Goal: Find specific page/section

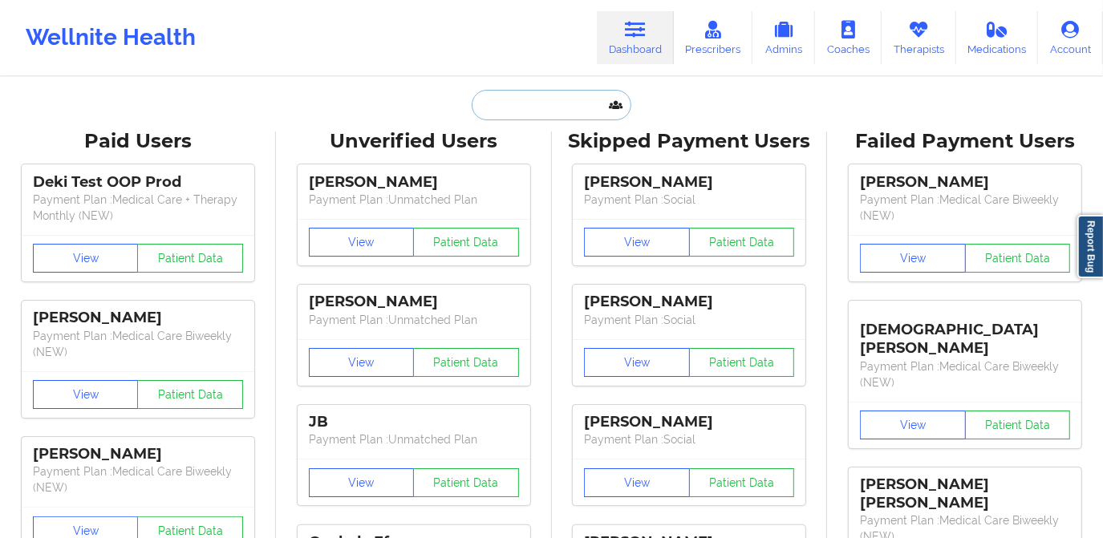
click at [547, 112] on input "text" at bounding box center [551, 105] width 159 height 30
paste input "[PERSON_NAME]"
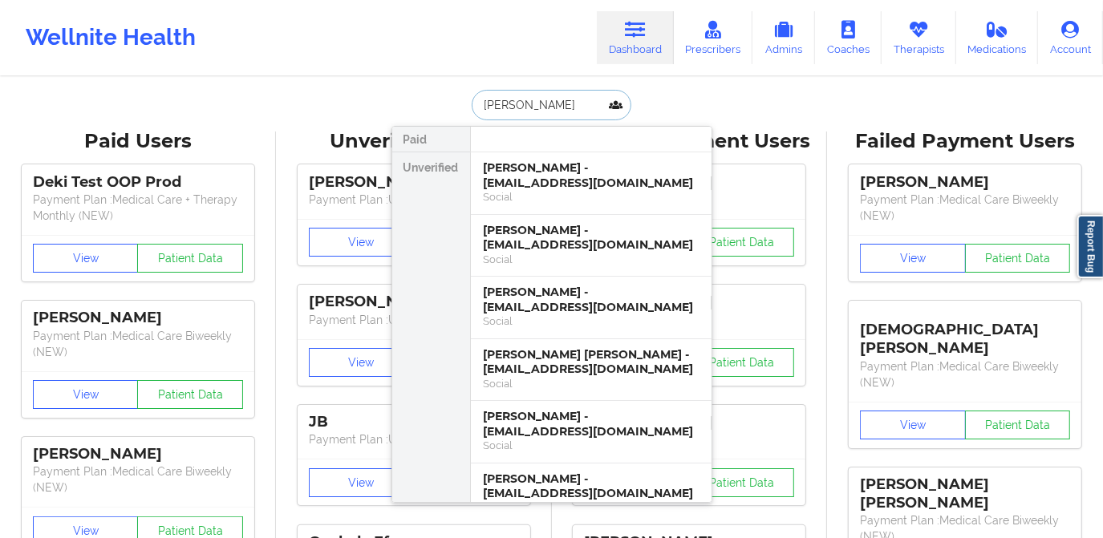
paste input "[PERSON_NAME]"
type input "[PERSON_NAME]"
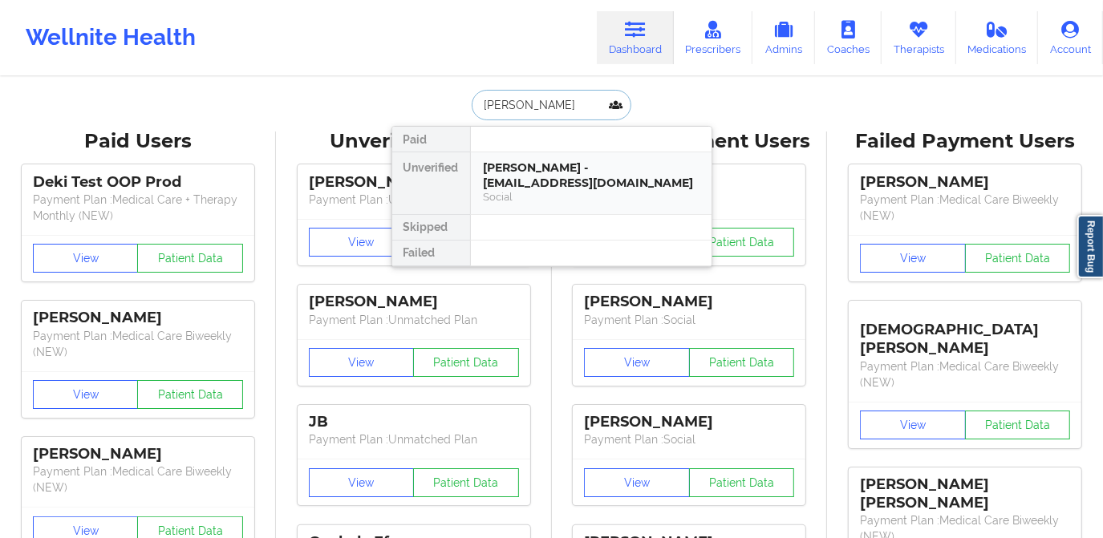
click at [567, 169] on div "[PERSON_NAME] - [EMAIL_ADDRESS][DOMAIN_NAME]" at bounding box center [591, 176] width 215 height 30
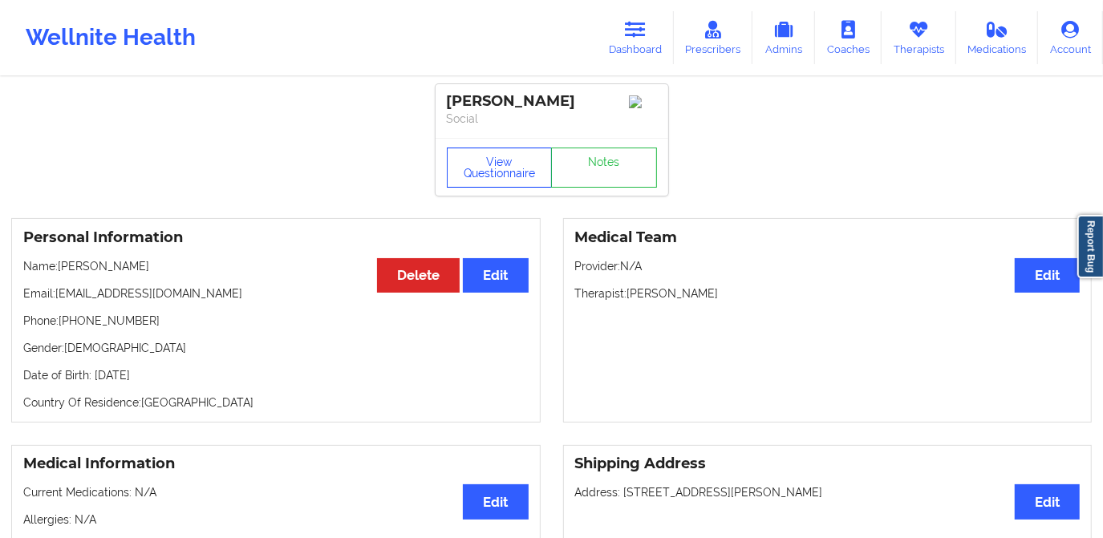
click at [489, 181] on button "View Questionnaire" at bounding box center [500, 168] width 106 height 40
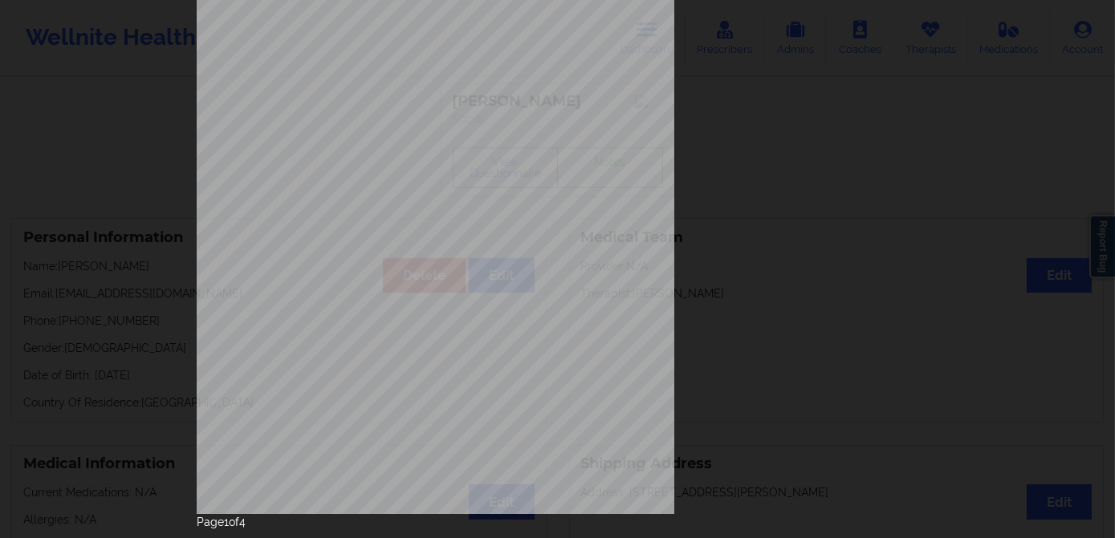
scroll to position [226, 0]
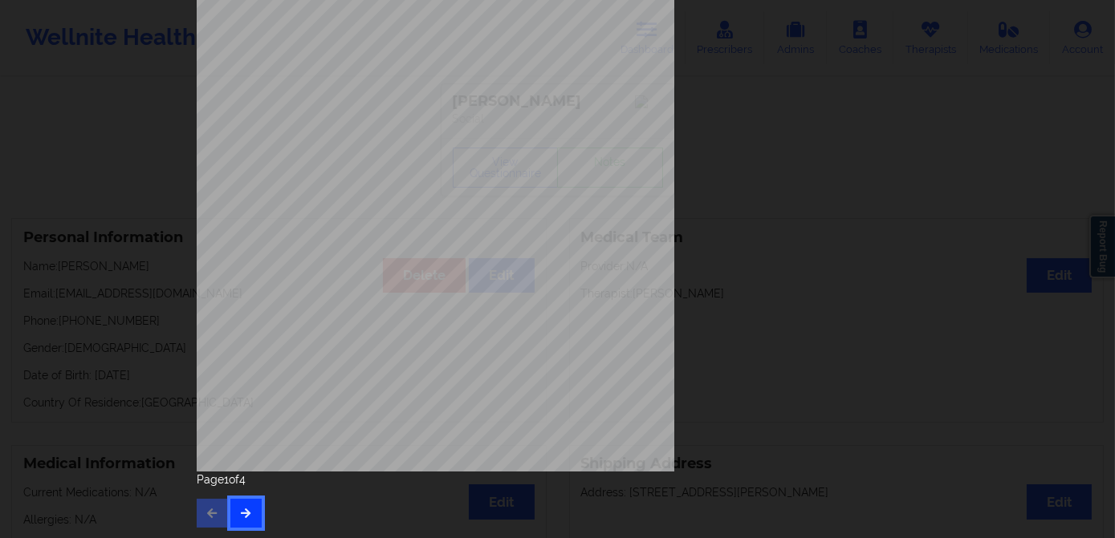
click at [252, 508] on button "button" at bounding box center [245, 513] width 31 height 29
click at [244, 517] on icon "button" at bounding box center [246, 513] width 14 height 10
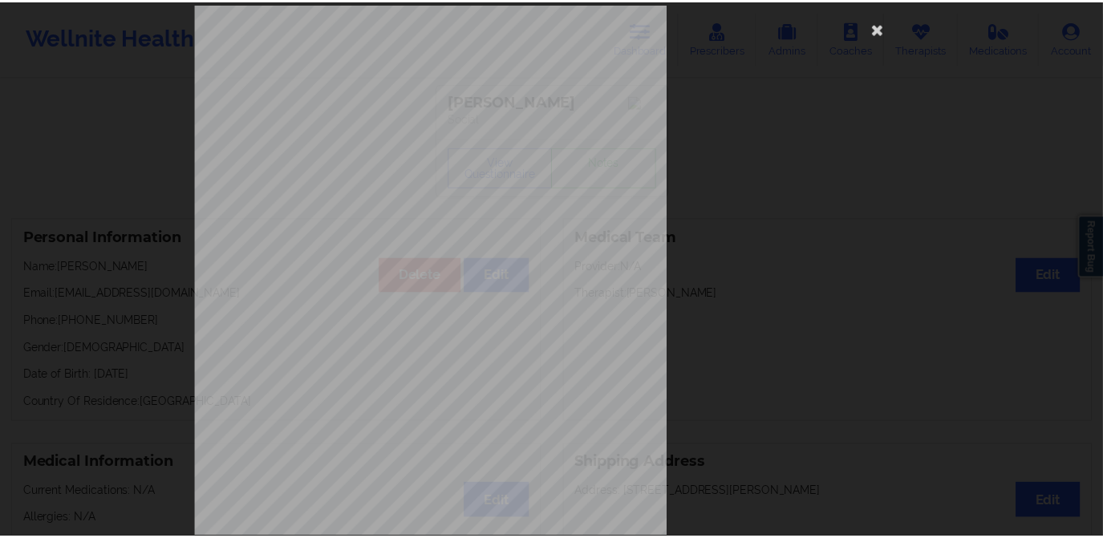
scroll to position [0, 0]
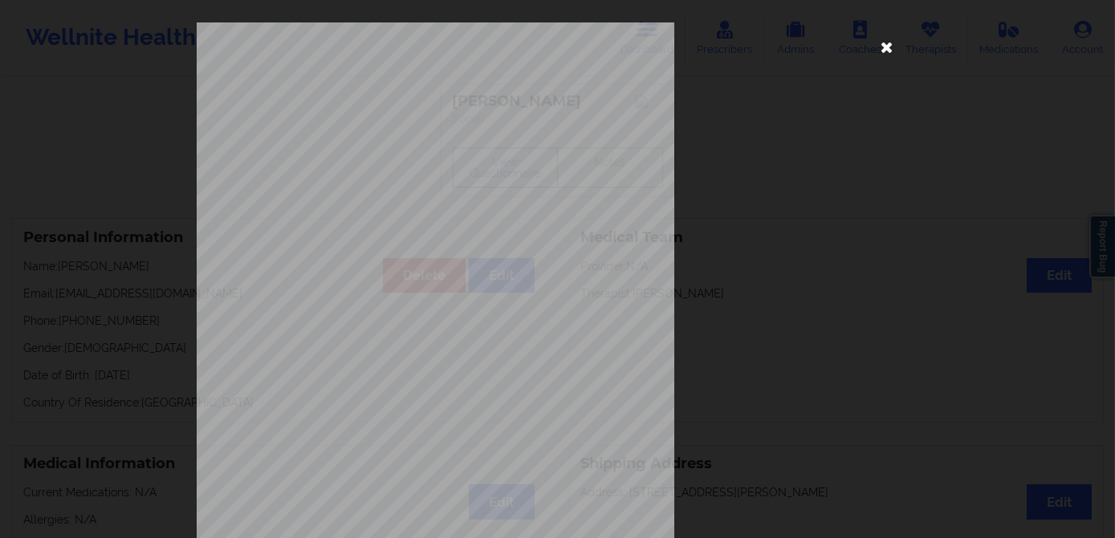
click at [886, 48] on icon at bounding box center [887, 47] width 26 height 26
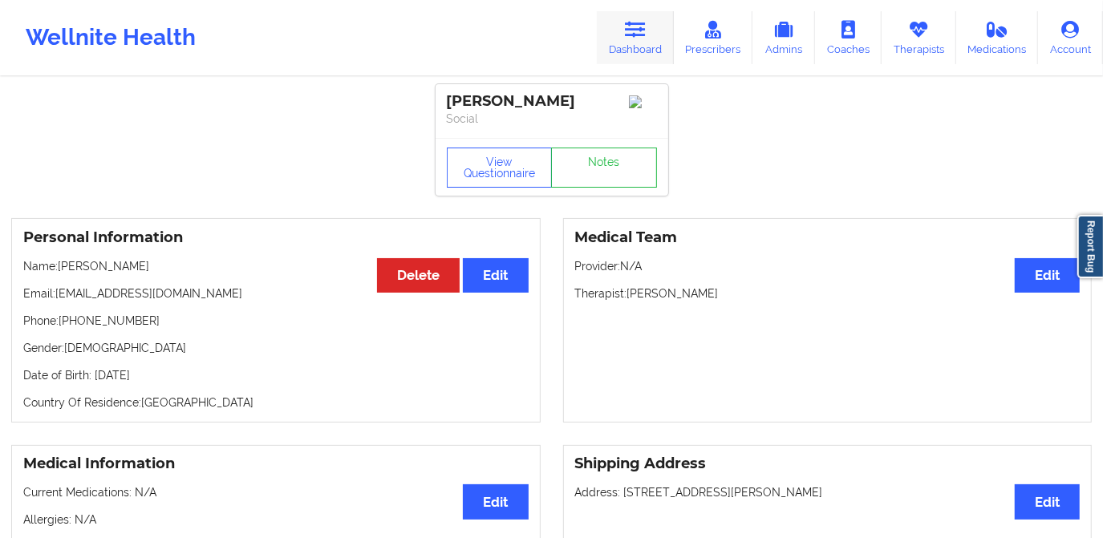
click at [634, 22] on icon at bounding box center [635, 30] width 21 height 18
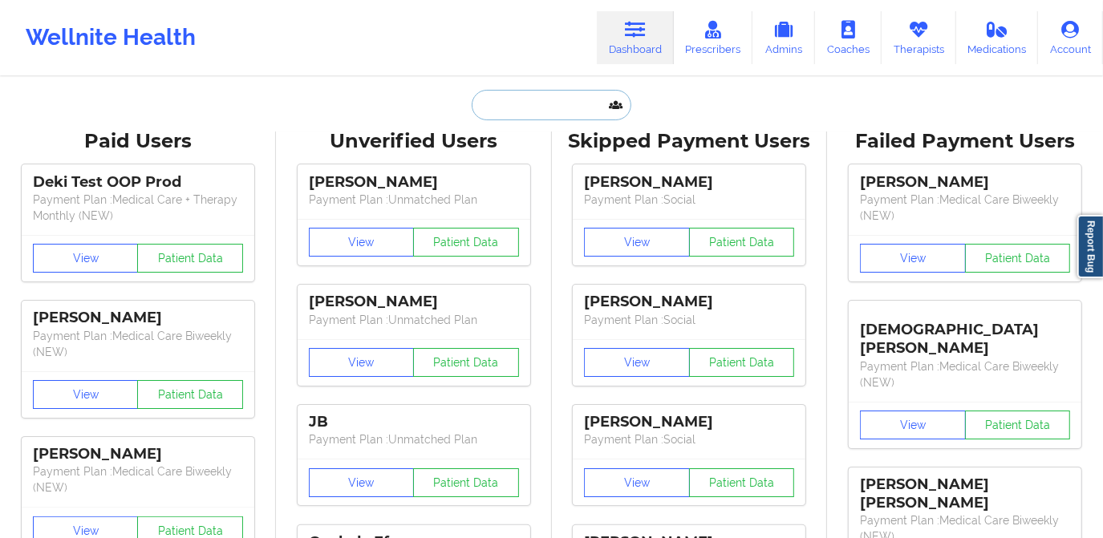
click at [518, 106] on input "text" at bounding box center [551, 105] width 159 height 30
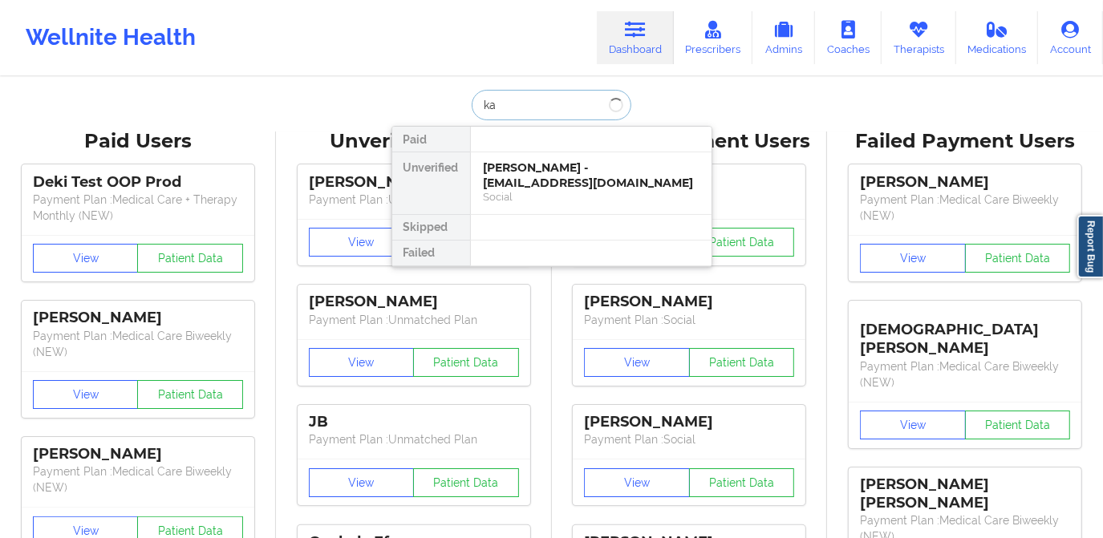
type input "k"
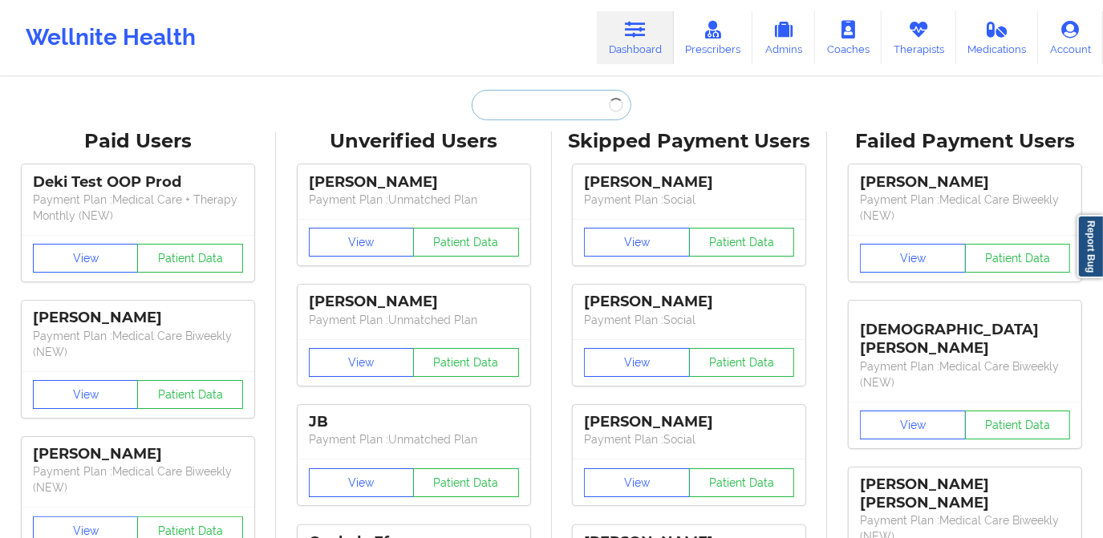
paste input "[EMAIL_ADDRESS][DOMAIN_NAME]"
type input "[EMAIL_ADDRESS][DOMAIN_NAME]"
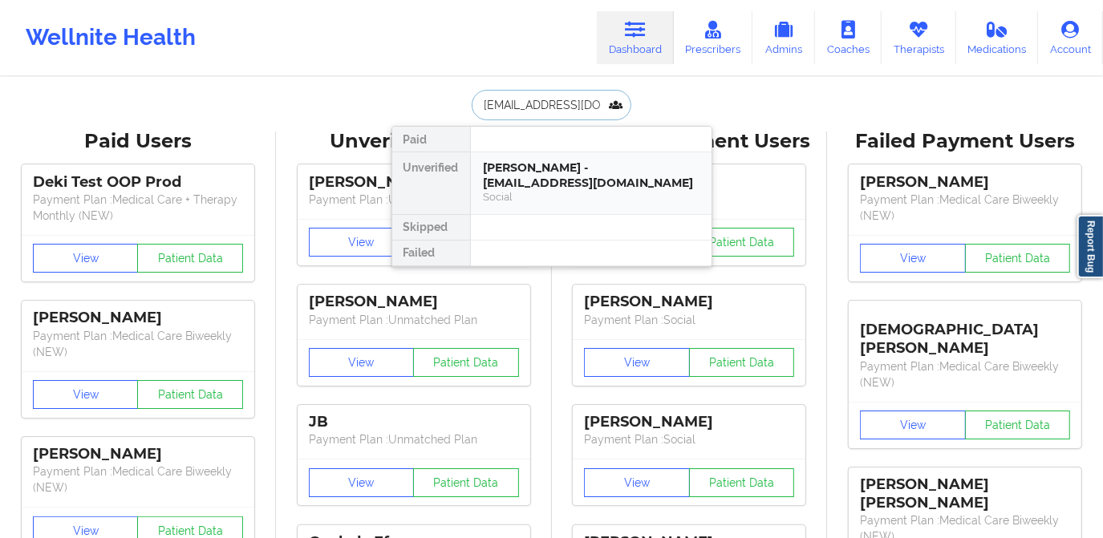
click at [543, 180] on div "[PERSON_NAME] - [EMAIL_ADDRESS][DOMAIN_NAME]" at bounding box center [591, 176] width 215 height 30
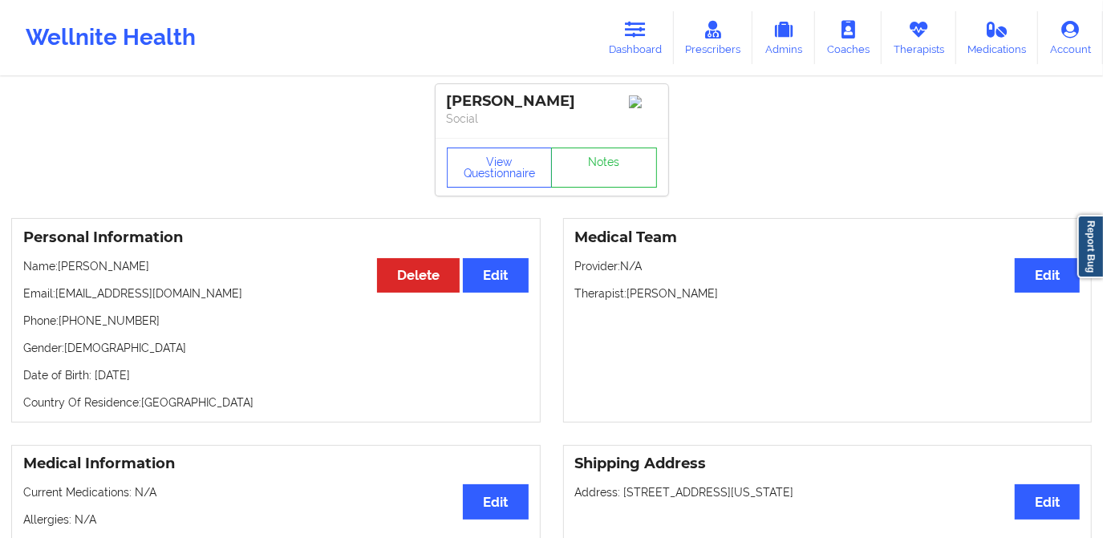
drag, startPoint x: 445, startPoint y: 98, endPoint x: 611, endPoint y: 105, distance: 165.5
click at [611, 105] on div "[PERSON_NAME] Social" at bounding box center [552, 111] width 233 height 54
copy div "[PERSON_NAME]"
